Goal: Answer question/provide support

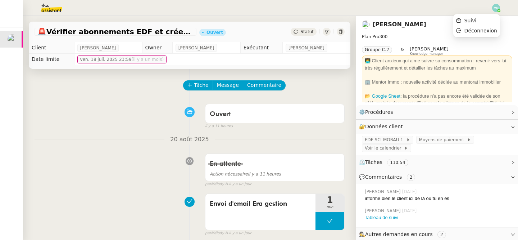
click at [498, 10] on div at bounding box center [497, 8] width 8 height 8
click at [480, 22] on li "Suivi" at bounding box center [477, 20] width 47 height 10
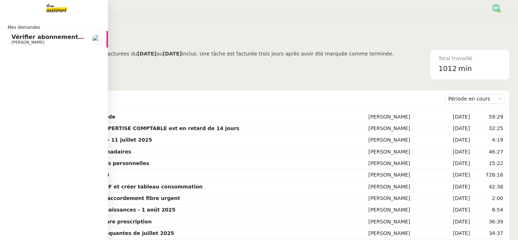
click at [27, 34] on span "Vérifier abonnements EDF et créer tableau consommation" at bounding box center [106, 36] width 189 height 7
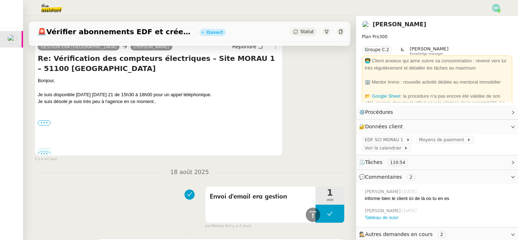
scroll to position [402, 0]
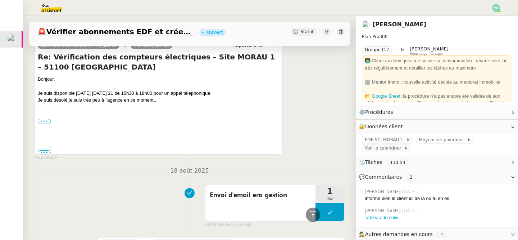
click at [45, 122] on label "•••" at bounding box center [44, 121] width 13 height 5
click at [0, 0] on input "•••" at bounding box center [0, 0] width 0 height 0
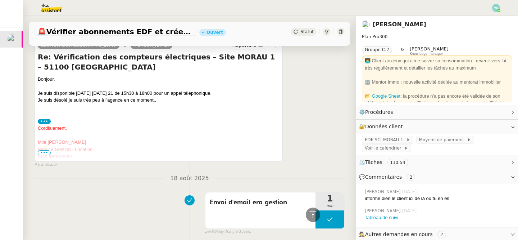
click at [46, 154] on span "•••" at bounding box center [44, 152] width 13 height 5
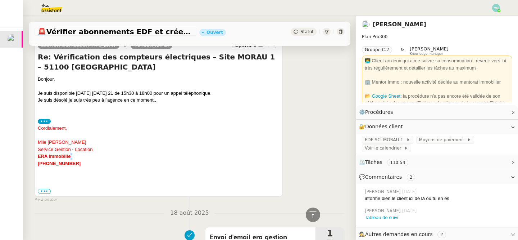
drag, startPoint x: 78, startPoint y: 159, endPoint x: 73, endPoint y: 158, distance: 5.2
click at [73, 158] on div "ERA Immobilier" at bounding box center [159, 156] width 242 height 7
drag, startPoint x: 78, startPoint y: 165, endPoint x: 33, endPoint y: 167, distance: 45.4
copy font "[PHONE_NUMBER]"
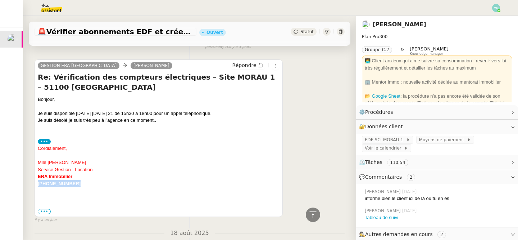
scroll to position [381, 0]
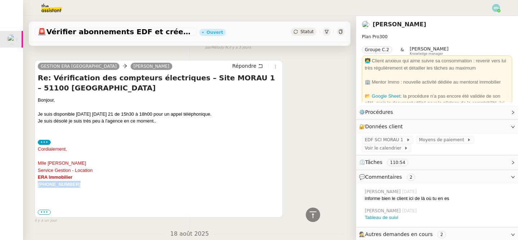
drag, startPoint x: 95, startPoint y: 170, endPoint x: 36, endPoint y: 163, distance: 58.7
click at [36, 163] on div "GESTION ERA REIMS [PERSON_NAME] Re: Vérification des compteurs électriques – Si…" at bounding box center [159, 138] width 248 height 157
copy div "Mlle [PERSON_NAME] Service Gestion - Location"
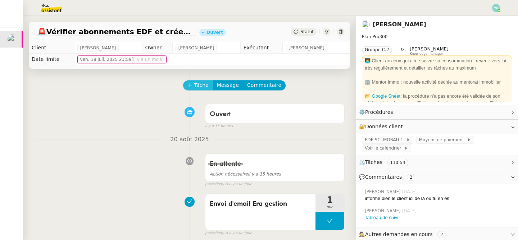
click at [196, 87] on span "Tâche" at bounding box center [201, 85] width 15 height 8
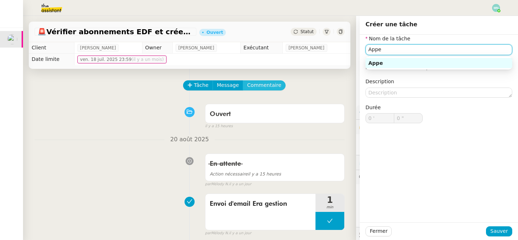
paste input "Mlle [PERSON_NAME] Service Gestion - Location"
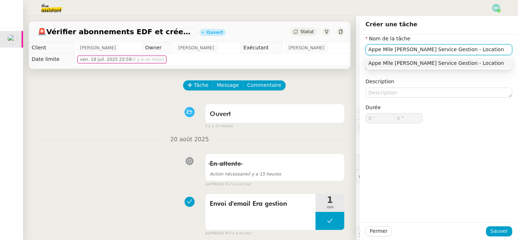
click at [474, 50] on input "Appe Mlle [PERSON_NAME] Service Gestion - Location" at bounding box center [439, 49] width 147 height 10
click at [466, 63] on div "Appe Mlle [PERSON_NAME] Service Gestion Era Location" at bounding box center [439, 63] width 141 height 6
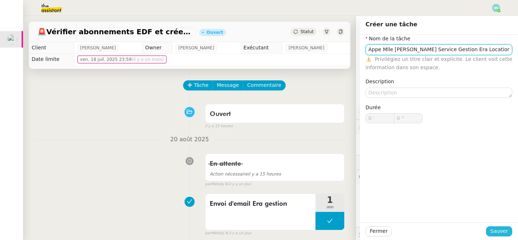
type input "Appe Mlle [PERSON_NAME] Service Gestion Era Location"
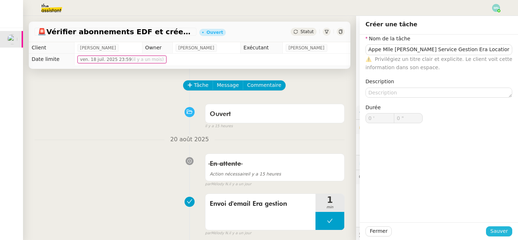
click at [505, 231] on span "Sauver" at bounding box center [500, 231] width 18 height 8
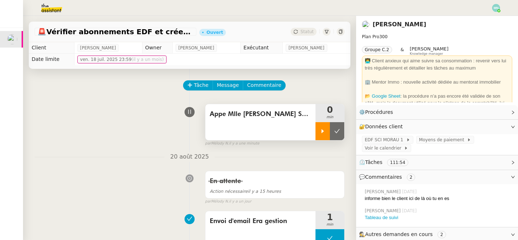
click at [326, 135] on div at bounding box center [323, 131] width 14 height 18
click at [325, 133] on div at bounding box center [330, 131] width 29 height 18
click at [339, 134] on button at bounding box center [337, 131] width 14 height 18
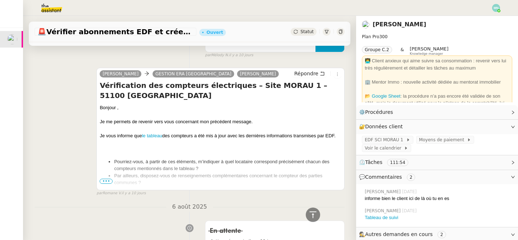
scroll to position [1815, 0]
click at [102, 191] on div at bounding box center [221, 194] width 242 height 7
click at [104, 184] on span "•••" at bounding box center [106, 181] width 13 height 5
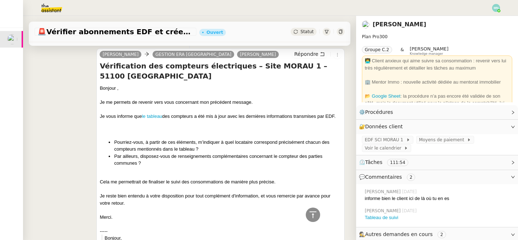
scroll to position [1843, 0]
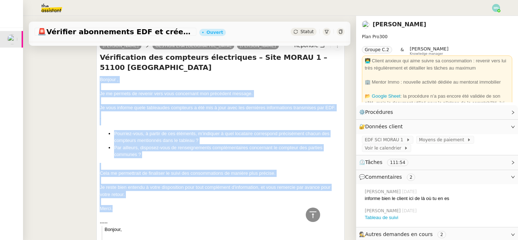
drag, startPoint x: 99, startPoint y: 69, endPoint x: 145, endPoint y: 206, distance: 144.1
copy div "Bonjour ﻿﻿, Je me permets de revenir vers vous concernant mon précédent message…"
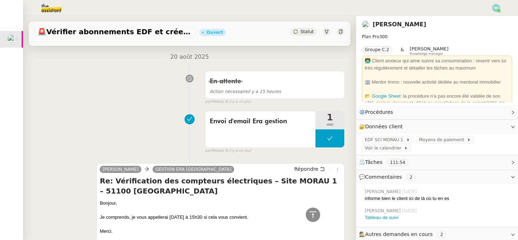
scroll to position [0, 0]
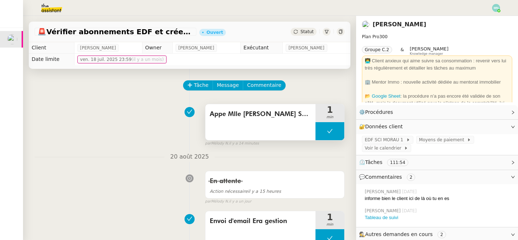
click at [243, 122] on div "Appe Mlle [PERSON_NAME] Service Gestion Era Location" at bounding box center [261, 122] width 110 height 36
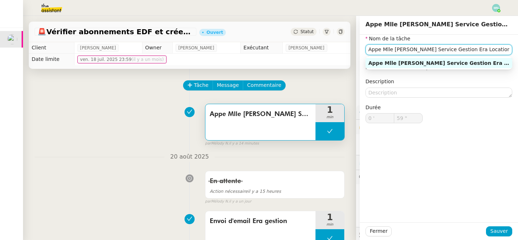
drag, startPoint x: 383, startPoint y: 49, endPoint x: 506, endPoint y: 52, distance: 123.2
click at [506, 52] on input "Appe Mlle [PERSON_NAME] Service Gestion Era Location" at bounding box center [439, 49] width 147 height 10
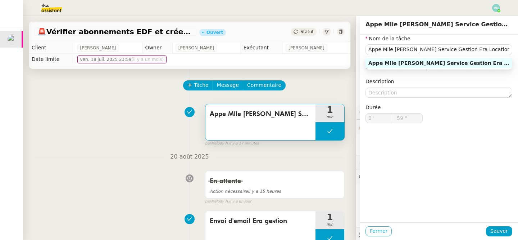
click at [376, 232] on span "Fermer" at bounding box center [379, 231] width 18 height 8
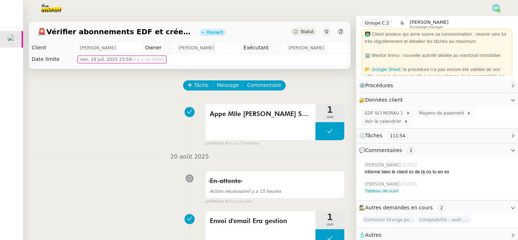
scroll to position [29, 0]
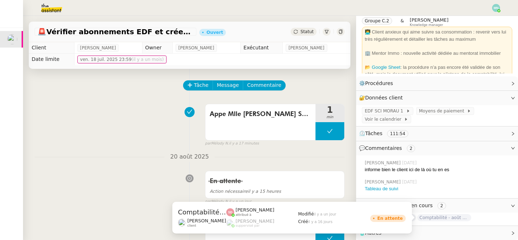
click at [454, 220] on span "Comptabilité - août 2025" at bounding box center [445, 217] width 54 height 7
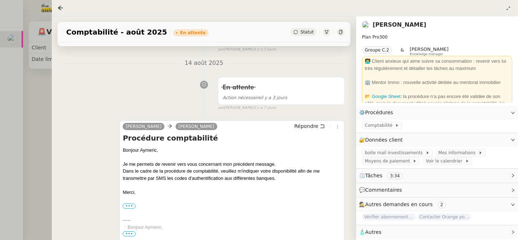
scroll to position [307, 0]
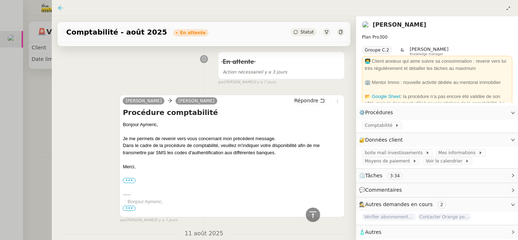
click at [60, 6] on icon at bounding box center [61, 8] width 6 height 6
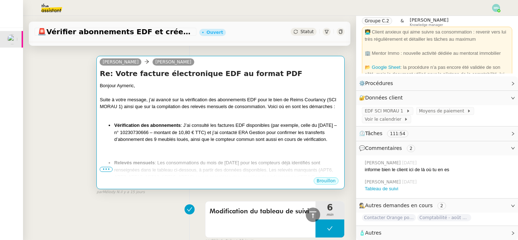
click at [261, 143] on li "Vérification des abonnements : J’ai consulté les factures EDF disponibles (par …" at bounding box center [228, 132] width 228 height 21
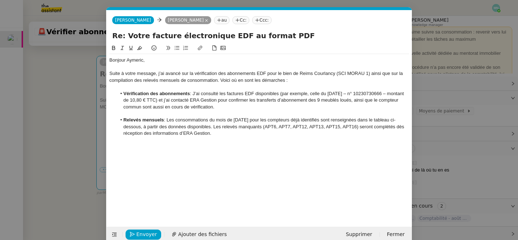
scroll to position [2554, 0]
drag, startPoint x: 239, startPoint y: 139, endPoint x: 165, endPoint y: 111, distance: 78.5
click at [166, 111] on div "Bonjour Aymeric, Suite à votre message, j’ai avancé sur la vérification des abo…" at bounding box center [259, 96] width 300 height 85
click at [256, 149] on div "Bonjour Aymeric, Suite à votre message, j’ai avancé sur la vérification des abo…" at bounding box center [259, 129] width 300 height 171
click at [245, 144] on div "Bonjour Aymeric, Suite à votre message, j’ai avancé sur la vérification des abo…" at bounding box center [259, 129] width 300 height 171
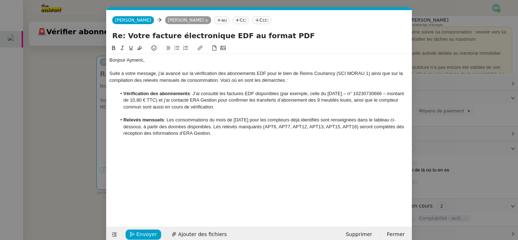
click at [231, 137] on div "Bonjour Aymeric, Suite à votre message, j’ai avancé sur la vérification des abo…" at bounding box center [259, 96] width 300 height 85
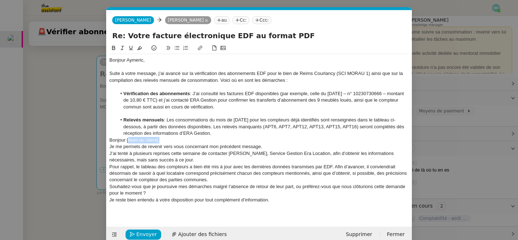
drag, startPoint x: 169, startPoint y: 140, endPoint x: 128, endPoint y: 139, distance: 41.0
click at [128, 139] on div "Bonjour [Nom du client]," at bounding box center [259, 140] width 300 height 6
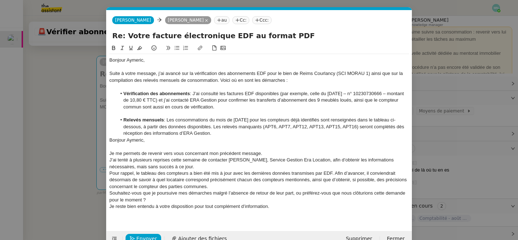
click at [270, 152] on div "Je me permets de revenir vers vous concernant mon précédent message." at bounding box center [259, 153] width 300 height 6
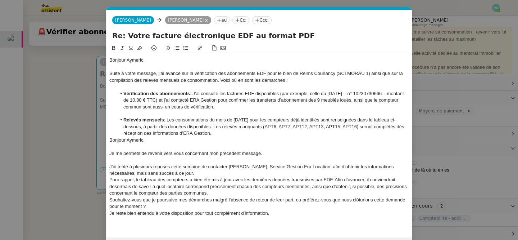
click at [207, 171] on div "J’ai tenté à plusieurs reprises cette semaine de contacter [PERSON_NAME], Servi…" at bounding box center [259, 169] width 300 height 13
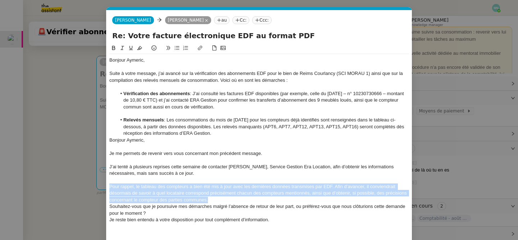
drag, startPoint x: 219, startPoint y: 198, endPoint x: 107, endPoint y: 185, distance: 112.3
click at [107, 185] on nz-spin "Bonjour Aymeric, Suite à votre message, j’ai avancé sur la vérification des abo…" at bounding box center [260, 140] width 306 height 192
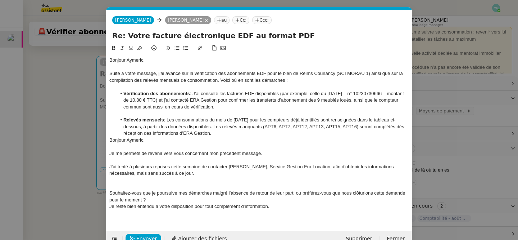
drag, startPoint x: 228, startPoint y: 132, endPoint x: 105, endPoint y: 76, distance: 134.7
click at [105, 76] on nz-modal-container "Service TA - VOYAGE - PROPOSITION GLOBALE A utiliser dans le cadre de propositi…" at bounding box center [259, 120] width 518 height 240
copy div "Suite à votre message, j’ai avancé sur la vérification des abonnements EDF pour…"
click at [276, 156] on div "Je me permets de revenir vers vous concernant mon précédent message." at bounding box center [259, 153] width 300 height 6
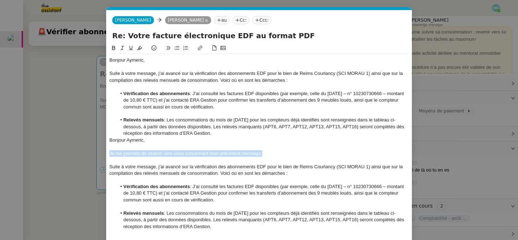
drag, startPoint x: 269, startPoint y: 155, endPoint x: 97, endPoint y: 154, distance: 171.7
click at [97, 154] on nz-modal-container "Service TA - VOYAGE - PROPOSITION GLOBALE A utiliser dans le cadre de propositi…" at bounding box center [259, 120] width 518 height 240
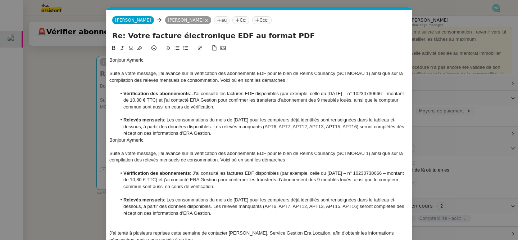
drag, startPoint x: 220, startPoint y: 135, endPoint x: 103, endPoint y: 58, distance: 140.5
click at [103, 58] on nz-modal-container "Service TA - VOYAGE - PROPOSITION GLOBALE A utiliser dans le cadre de propositi…" at bounding box center [259, 120] width 518 height 240
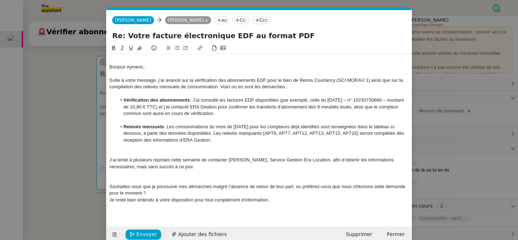
click at [110, 66] on div "Bonjour Aymeric," at bounding box center [259, 67] width 300 height 6
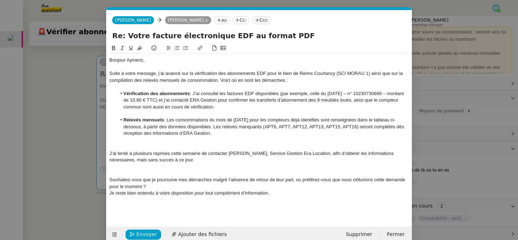
click at [120, 147] on div at bounding box center [259, 146] width 300 height 6
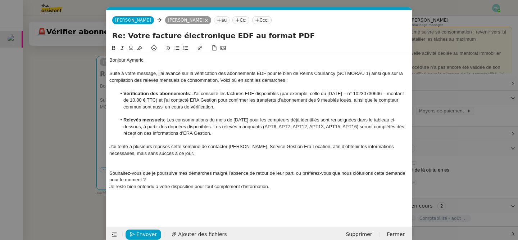
drag, startPoint x: 120, startPoint y: 147, endPoint x: 167, endPoint y: 181, distance: 57.9
click at [167, 181] on div "Bonjour Aymeric, Suite à votre message, j’ai avancé sur la vérification des abo…" at bounding box center [259, 126] width 300 height 145
click at [166, 181] on div "Souhaitez-vous que je poursuive mes démarches malgré l’absence de retour de leu…" at bounding box center [259, 176] width 300 height 13
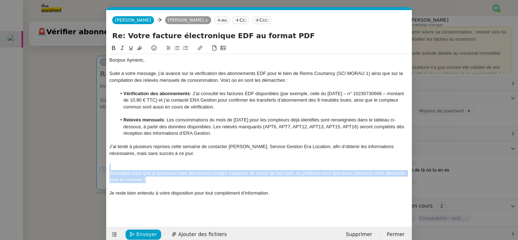
drag, startPoint x: 150, startPoint y: 182, endPoint x: 100, endPoint y: 165, distance: 52.8
click at [100, 165] on nz-modal-container "Service TA - VOYAGE - PROPOSITION GLOBALE A utiliser dans le cadre de propositi…" at bounding box center [259, 120] width 518 height 240
click at [177, 48] on icon at bounding box center [177, 47] width 5 height 5
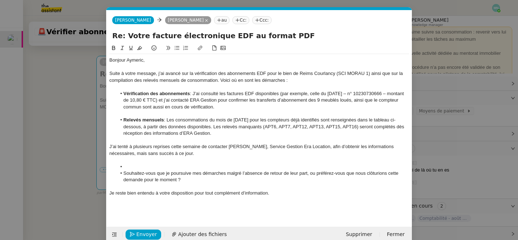
click at [141, 165] on li at bounding box center [263, 166] width 293 height 6
click at [292, 191] on div "Je reste bien entendu à votre disposition pour tout complément d’information." at bounding box center [259, 193] width 300 height 6
click at [304, 177] on li "Souhaitez-vous que je poursuive mes démarches malgré l’absence de retour de leu…" at bounding box center [263, 176] width 293 height 13
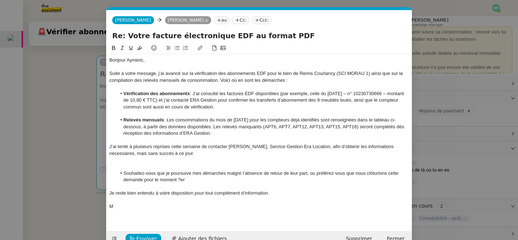
click at [122, 204] on div "M" at bounding box center [259, 206] width 300 height 6
click at [36, 198] on nz-modal-container "Service TA - VOYAGE - PROPOSITION GLOBALE A utiliser dans le cadre de propositi…" at bounding box center [259, 120] width 518 height 240
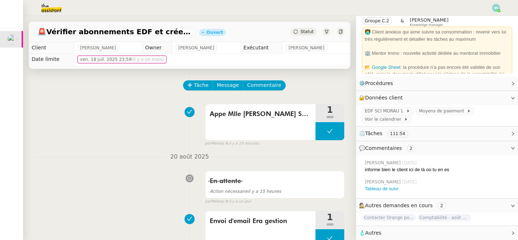
scroll to position [11, 0]
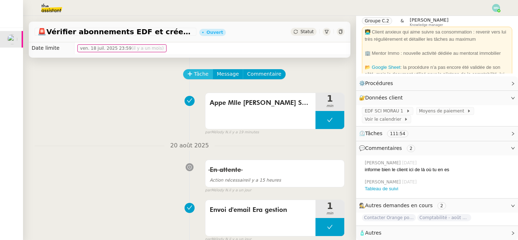
click at [204, 74] on span "Tâche" at bounding box center [201, 74] width 15 height 8
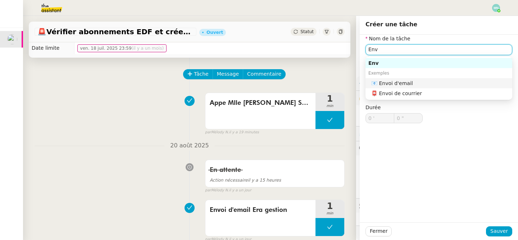
click at [402, 82] on div "📧 Envoi d'email" at bounding box center [441, 83] width 138 height 6
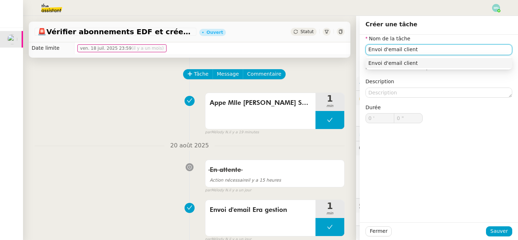
type input "Envoi d'email client"
click at [418, 68] on div "Envoi d'email client" at bounding box center [439, 63] width 147 height 13
click at [418, 64] on div "Envoi d'email client" at bounding box center [439, 63] width 141 height 6
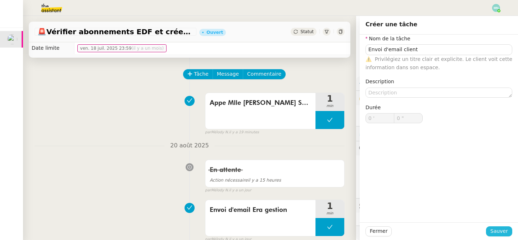
click at [503, 230] on span "Sauver" at bounding box center [500, 231] width 18 height 8
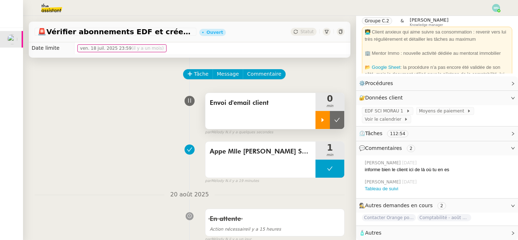
click at [326, 125] on div at bounding box center [323, 120] width 14 height 18
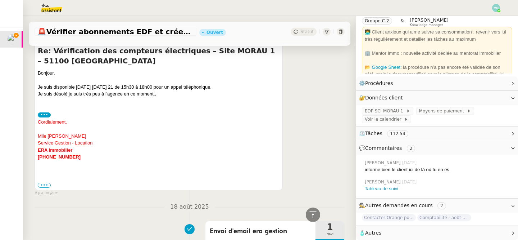
scroll to position [507, 0]
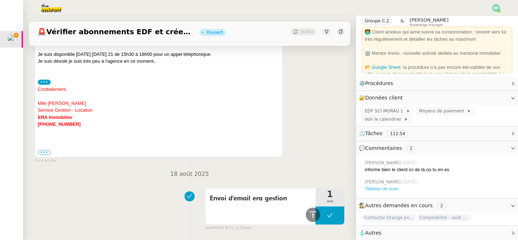
click at [390, 189] on link "Tableau de suivi" at bounding box center [381, 188] width 33 height 5
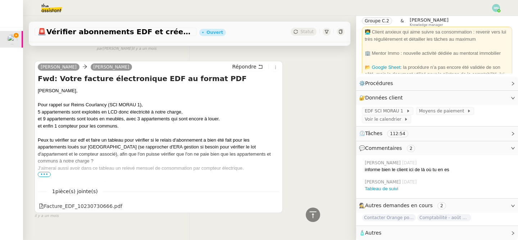
scroll to position [6154, 0]
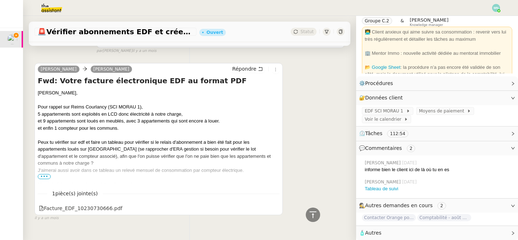
click at [42, 176] on span "•••" at bounding box center [44, 176] width 13 height 5
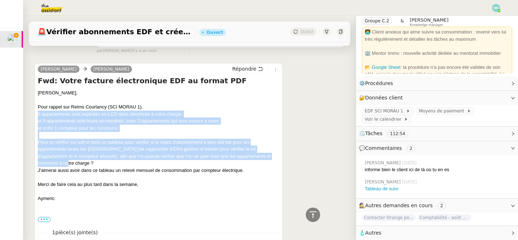
drag, startPoint x: 39, startPoint y: 111, endPoint x: 87, endPoint y: 161, distance: 69.8
click at [87, 161] on div "[PERSON_NAME], Pour rappel sur Reims Courlancy (SCI MORAU 1), 5 appartements so…" at bounding box center [159, 155] width 242 height 133
copy div "5 appartements sont exploités en LCD donc électricité à notre charge, et 9 appa…"
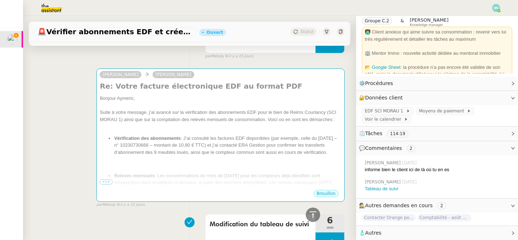
click at [191, 165] on div "Bonjour Aymeric, Suite à votre message, j’ai avancé sur la vérification des abo…" at bounding box center [221, 193] width 242 height 197
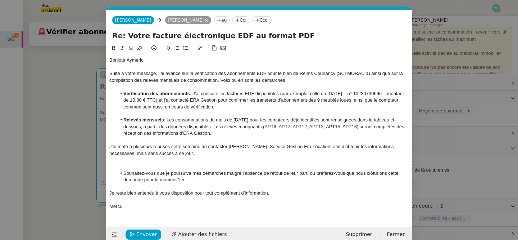
scroll to position [0, 15]
click at [197, 165] on div at bounding box center [259, 166] width 300 height 6
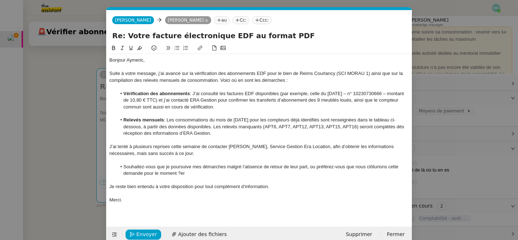
click at [111, 146] on div "J’ai tenté à plusieurs reprises cette semaine de contacter [PERSON_NAME], Servi…" at bounding box center [259, 149] width 300 height 13
click at [110, 146] on div "J’ai tenté à plusieurs reprises cette semaine de contacter [PERSON_NAME], Servi…" at bounding box center [259, 149] width 300 height 13
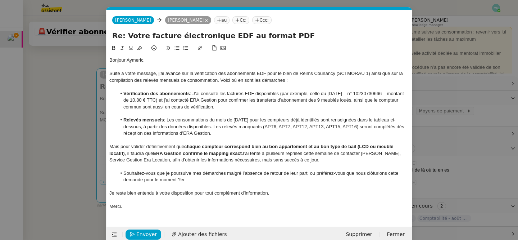
scroll to position [0, 0]
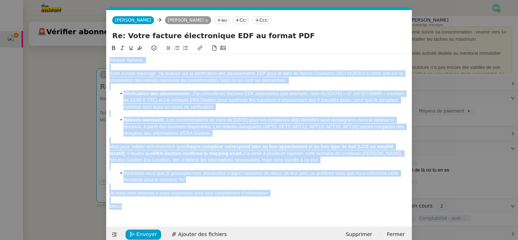
drag, startPoint x: 132, startPoint y: 205, endPoint x: 109, endPoint y: 55, distance: 151.1
click at [109, 56] on div "Bonjour Aymeric, Suite à votre message, j’ai avancé sur la vérification des abo…" at bounding box center [259, 133] width 300 height 158
copy div "Loremip Dolorsi, Ametc a elits doeiusm, t’in utlabo etd ma aliquaenimad min ven…"
click at [176, 98] on li "Vérification des abonnements : J’ai consulté les factures EDF disponibles (par …" at bounding box center [263, 100] width 293 height 20
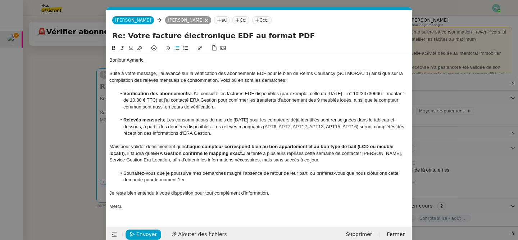
drag, startPoint x: 218, startPoint y: 131, endPoint x: 117, endPoint y: 90, distance: 109.3
click at [117, 90] on div "Bonjour Aymeric, Suite à votre message, j’ai avancé sur la vérification des abo…" at bounding box center [259, 133] width 300 height 158
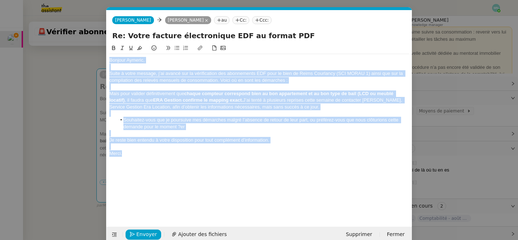
drag, startPoint x: 126, startPoint y: 151, endPoint x: 101, endPoint y: 53, distance: 101.1
click at [101, 53] on nz-modal-container "Service TA - VOYAGE - PROPOSITION GLOBALE A utiliser dans le cadre de propositi…" at bounding box center [259, 120] width 518 height 240
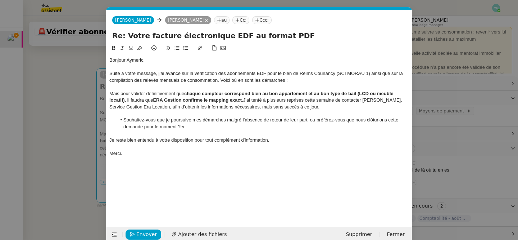
click at [270, 105] on div "Mais pour valider définitivement que chaque compteur correspond bien au bon app…" at bounding box center [259, 100] width 300 height 20
drag, startPoint x: 292, startPoint y: 81, endPoint x: 232, endPoint y: 78, distance: 59.9
click at [232, 78] on div "Suite à votre message, j’ai avancé sur la vérification des abonnements EDF pour…" at bounding box center [259, 76] width 300 height 13
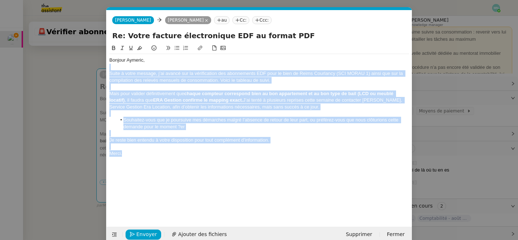
drag, startPoint x: 136, startPoint y: 156, endPoint x: 104, endPoint y: 64, distance: 97.0
click at [104, 64] on nz-modal-container "Service TA - VOYAGE - PROPOSITION GLOBALE A utiliser dans le cadre de propositi…" at bounding box center [259, 120] width 518 height 240
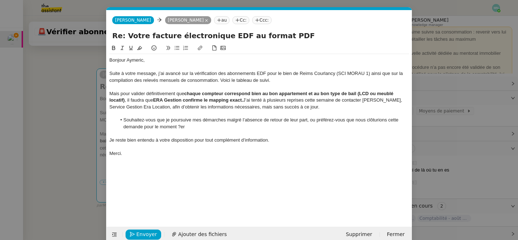
click at [130, 67] on div at bounding box center [259, 67] width 300 height 6
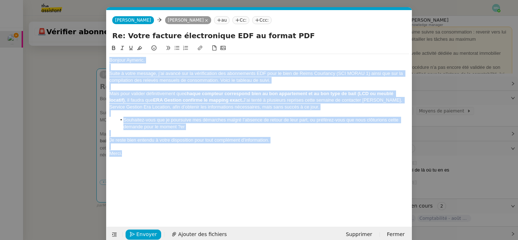
drag, startPoint x: 111, startPoint y: 58, endPoint x: 134, endPoint y: 163, distance: 107.3
click at [134, 163] on div "Bonjour Aymeric, Suite à votre message, j’ai avancé sur la vérification des abo…" at bounding box center [259, 129] width 300 height 171
copy div "Bonjour Aymeric, Suite à votre message, j’ai avancé sur la vérification des abo…"
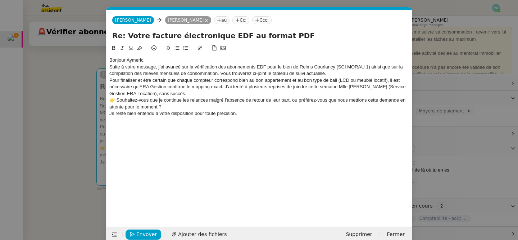
click at [168, 57] on div "Bonjour Aymeric, Suite à votre message, j’ai avancé sur la vérification des abo…" at bounding box center [259, 90] width 300 height 72
click at [163, 55] on div "Bonjour Aymeric, Suite à votre message, j’ai avancé sur la vérification des abo…" at bounding box center [259, 90] width 300 height 72
click at [158, 60] on div "Bonjour Aymeric," at bounding box center [259, 60] width 300 height 6
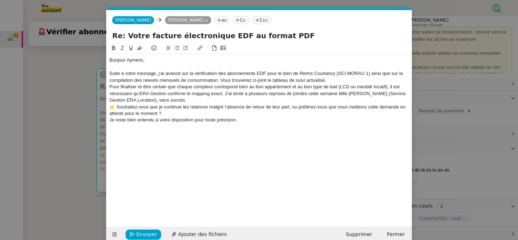
click at [340, 78] on div "Suite à votre message, j’ai avancé sur la vérification des abonnements EDF pour…" at bounding box center [259, 76] width 300 height 13
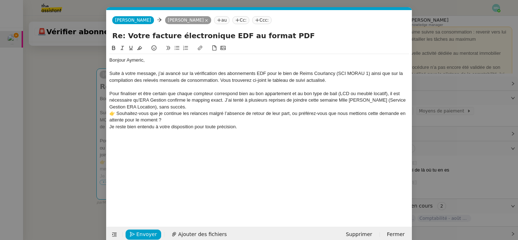
click at [205, 104] on div "Pour finaliser et être certain que chaque compteur correspond bien au bon appar…" at bounding box center [259, 100] width 300 height 20
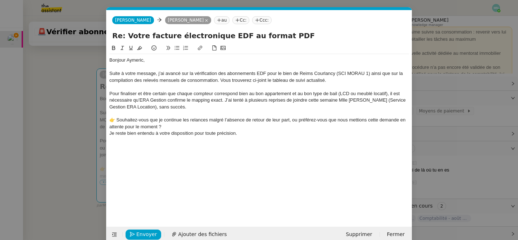
click at [114, 118] on div "👉 Souhaitez-vous que je continue les relances malgré l’absence de retour de leu…" at bounding box center [259, 123] width 300 height 13
click at [169, 126] on div "Souhaitez-vous que je continue les relances malgré l’absence de retour de leur …" at bounding box center [259, 123] width 300 height 13
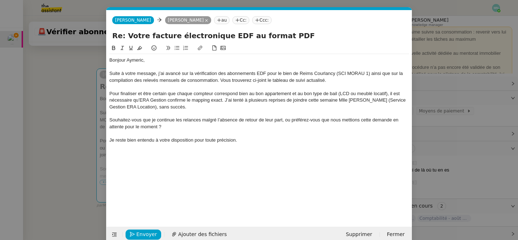
drag, startPoint x: 162, startPoint y: 124, endPoint x: 109, endPoint y: 120, distance: 52.7
click at [109, 120] on div "Souhaitez-vous que je continue les relances malgré l’absence de retour de leur …" at bounding box center [259, 123] width 300 height 13
click at [178, 46] on icon at bounding box center [177, 47] width 5 height 5
click at [254, 141] on div "Je reste bien entendu à votre disposition pour toute précision." at bounding box center [259, 140] width 300 height 6
drag, startPoint x: 307, startPoint y: 80, endPoint x: 267, endPoint y: 82, distance: 40.0
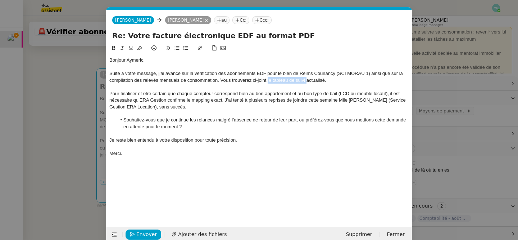
click at [267, 82] on div "Suite à votre message, j’ai avancé sur la vérification des abonnements EDF pour…" at bounding box center [259, 76] width 300 height 13
click at [200, 44] on button at bounding box center [200, 48] width 9 height 8
type input "le tableau de suivi"
paste input "[URL][DOMAIN_NAME]"
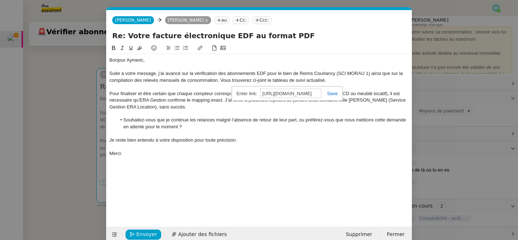
type input "[URL][DOMAIN_NAME]"
click at [333, 92] on link at bounding box center [330, 93] width 17 height 5
click at [278, 147] on div at bounding box center [259, 146] width 300 height 6
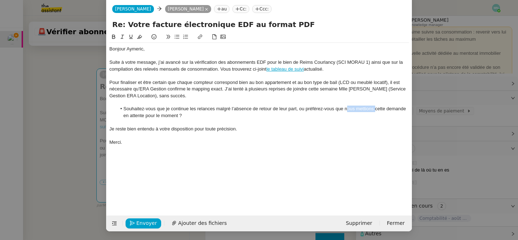
drag, startPoint x: 376, startPoint y: 109, endPoint x: 346, endPoint y: 110, distance: 29.2
click at [346, 110] on li "Souhaitez-vous que je continue les relances malgré l’absence de retour de leur …" at bounding box center [263, 111] width 293 height 13
click at [339, 122] on div at bounding box center [259, 122] width 300 height 6
click at [362, 109] on li "Souhaitez-vous que je continue les relances malgré l’absence de retour de leur …" at bounding box center [263, 111] width 293 height 13
drag, startPoint x: 137, startPoint y: 115, endPoint x: 119, endPoint y: 114, distance: 18.4
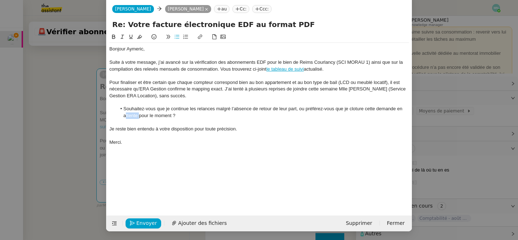
click at [119, 114] on li "Souhaitez-vous que je continue les relances malgré l’absence de retour de leur …" at bounding box center [263, 111] width 293 height 13
click at [160, 130] on div "Je reste bien entendu à votre disposition pour toute précision." at bounding box center [259, 129] width 300 height 6
click at [267, 166] on div "Bonjour Aymeric, Suite à votre message, j’ai avancé sur la vérification des abo…" at bounding box center [259, 118] width 300 height 171
click at [58, 181] on nz-modal-container "Service TA - VOYAGE - PROPOSITION GLOBALE A utiliser dans le cadre de propositi…" at bounding box center [259, 120] width 518 height 240
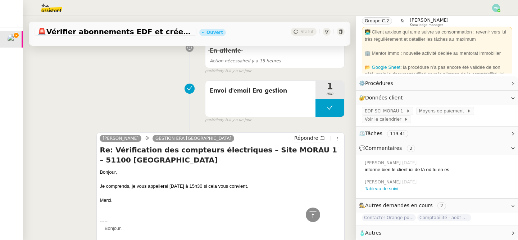
scroll to position [0, 0]
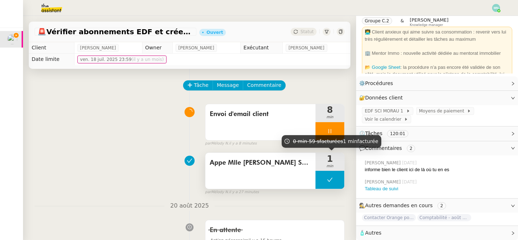
click at [323, 175] on button at bounding box center [330, 180] width 29 height 18
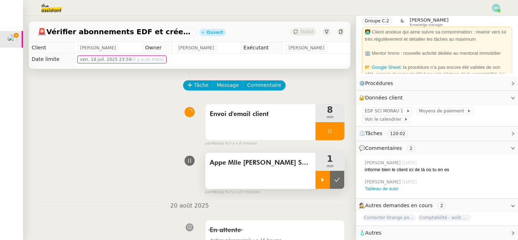
click at [323, 176] on div at bounding box center [323, 180] width 14 height 18
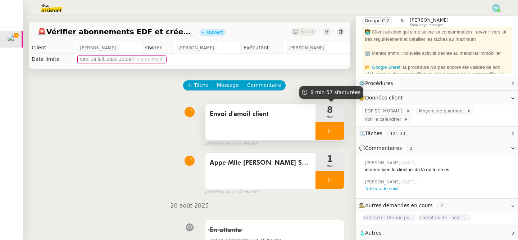
click at [324, 130] on div at bounding box center [330, 131] width 29 height 18
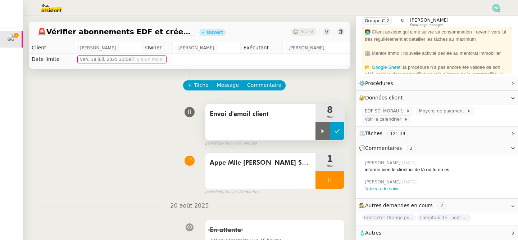
click at [338, 130] on icon at bounding box center [337, 131] width 6 height 6
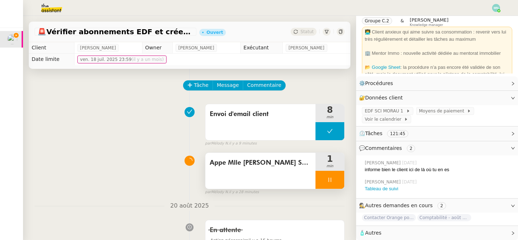
click at [323, 179] on div at bounding box center [330, 180] width 29 height 18
click at [334, 179] on button at bounding box center [337, 180] width 14 height 18
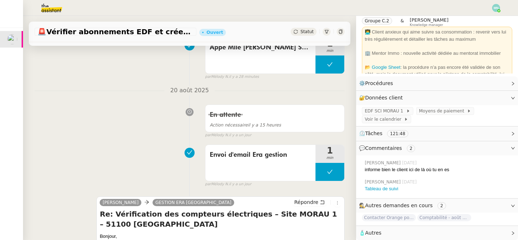
scroll to position [113, 0]
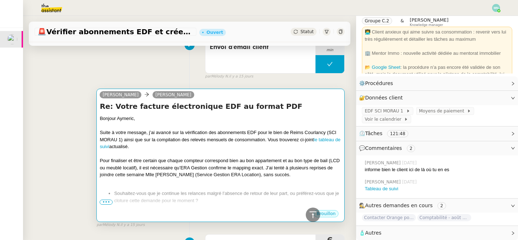
click at [294, 150] on div at bounding box center [221, 153] width 242 height 7
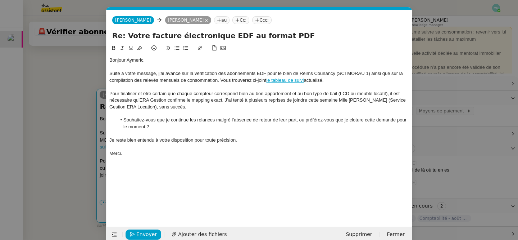
scroll to position [11, 0]
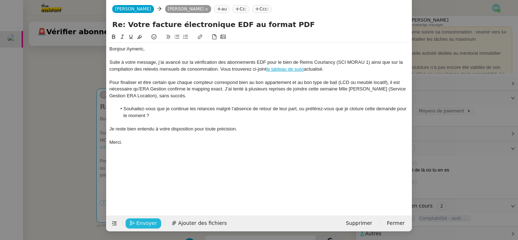
click at [143, 221] on span "Envoyer" at bounding box center [146, 223] width 21 height 8
click at [143, 221] on span "Confirmer l'envoi" at bounding box center [157, 223] width 43 height 8
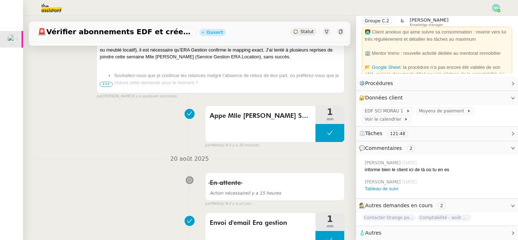
scroll to position [0, 0]
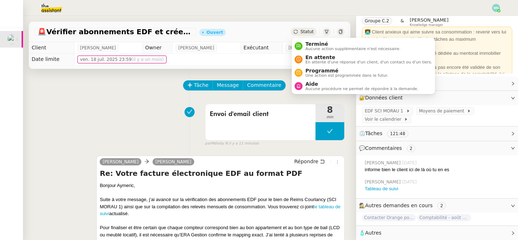
click at [310, 31] on span "Statut" at bounding box center [307, 31] width 13 height 5
click at [324, 62] on span "En attente d'une réponse d'un client, d'un contact ou d'un tiers." at bounding box center [369, 62] width 127 height 4
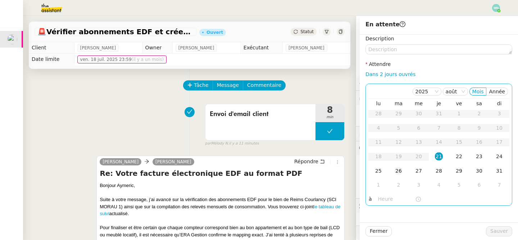
click at [401, 171] on div "26" at bounding box center [399, 171] width 8 height 8
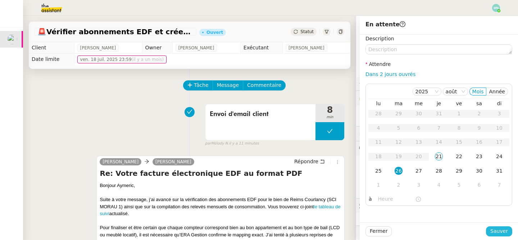
click at [502, 229] on span "Sauver" at bounding box center [500, 231] width 18 height 8
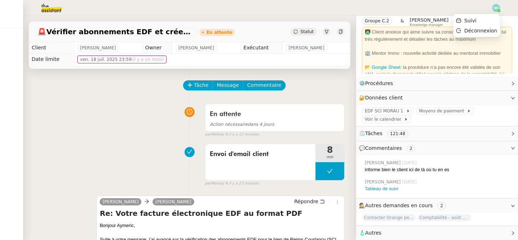
click at [496, 6] on img at bounding box center [497, 8] width 8 height 8
click at [480, 22] on li "Suivi" at bounding box center [477, 20] width 47 height 10
